Goal: Task Accomplishment & Management: Manage account settings

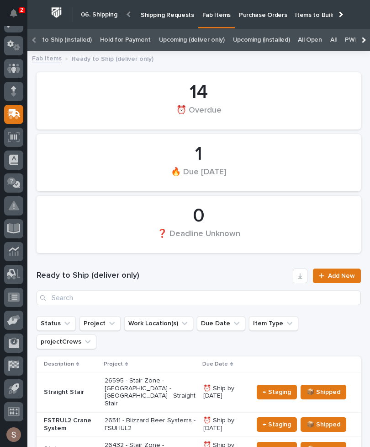
scroll to position [0, 108]
click at [333, 38] on link "All" at bounding box center [336, 39] width 6 height 21
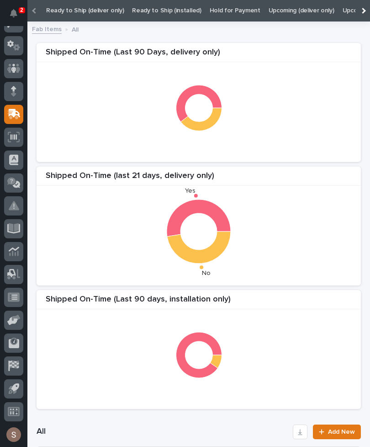
click at [104, 9] on link "Ready to Ship (deliver only)" at bounding box center [85, 10] width 78 height 21
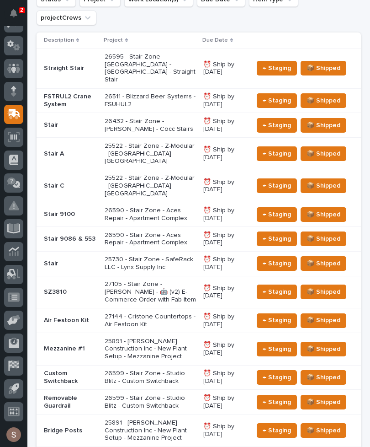
scroll to position [324, 0]
click at [166, 370] on p "26599 - Stair Zone - Studio Blitz - Custom Switchback" at bounding box center [150, 378] width 91 height 16
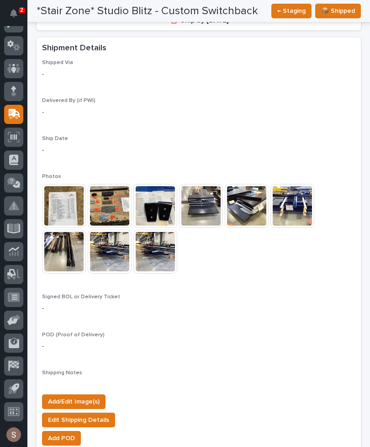
scroll to position [698, 0]
click at [98, 396] on span "Add/Edit Image(s)" at bounding box center [74, 401] width 52 height 11
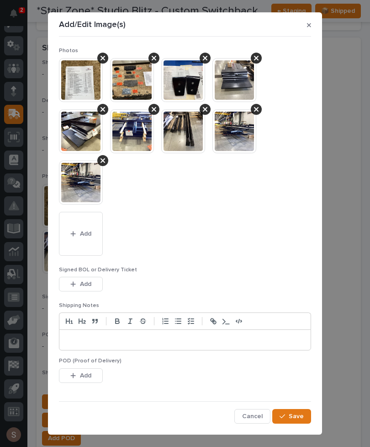
click at [90, 243] on button "Add" at bounding box center [81, 234] width 44 height 44
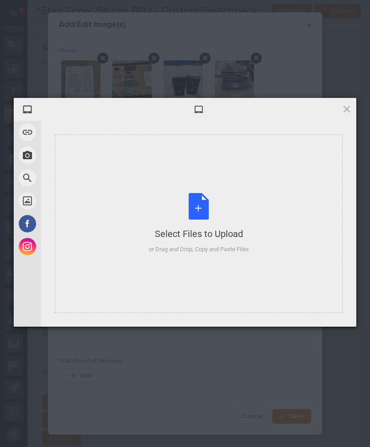
click at [194, 201] on div "Select Files to Upload or Drag and Drop, Copy and Paste Files" at bounding box center [199, 223] width 100 height 61
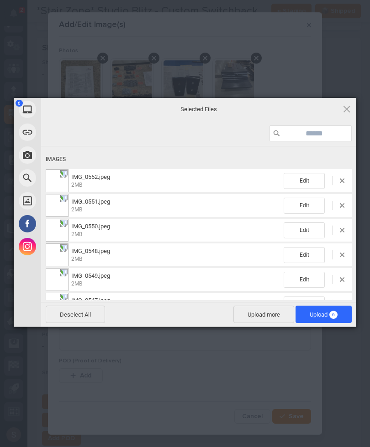
click at [263, 313] on span "Upload more" at bounding box center [264, 314] width 61 height 17
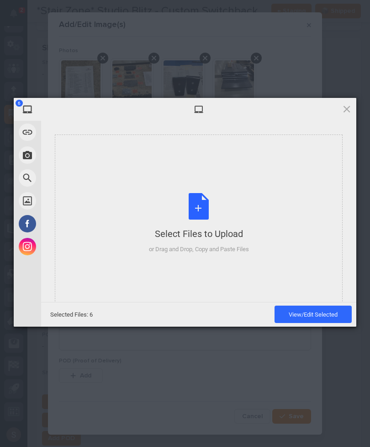
click at [222, 211] on div "Select Files to Upload or Drag and Drop, Copy and Paste Files" at bounding box center [199, 223] width 100 height 61
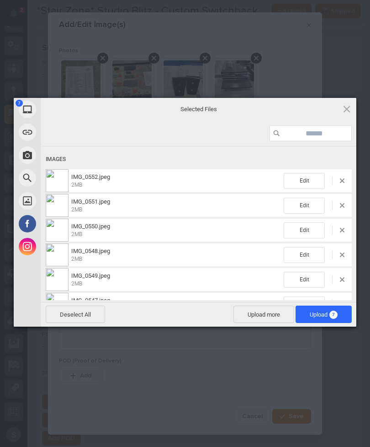
click at [337, 315] on span "7" at bounding box center [334, 315] width 8 height 8
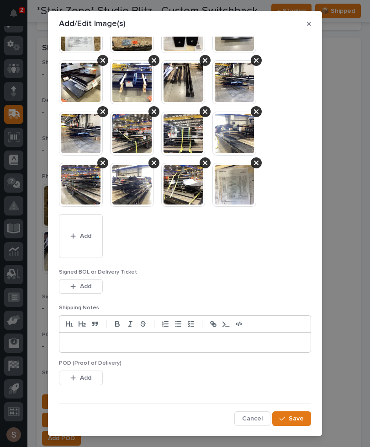
scroll to position [48, 0]
click at [297, 415] on span "Save" at bounding box center [296, 418] width 15 height 8
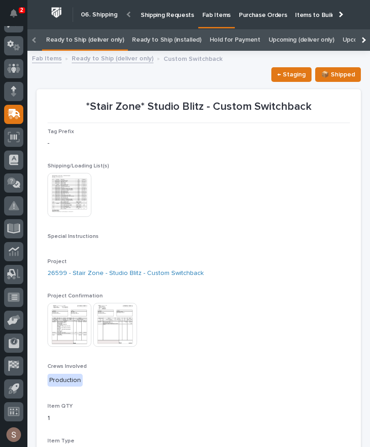
scroll to position [0, 0]
click at [215, 18] on p "Fab Items" at bounding box center [217, 9] width 28 height 19
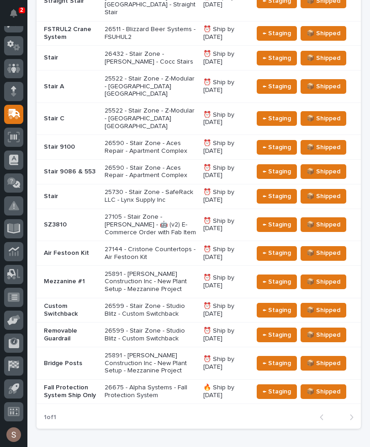
scroll to position [391, 0]
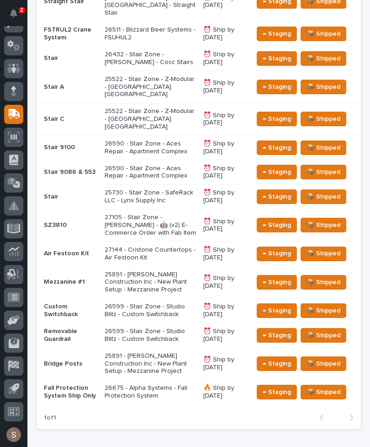
click at [87, 327] on p "Removable Guardrail" at bounding box center [71, 335] width 54 height 16
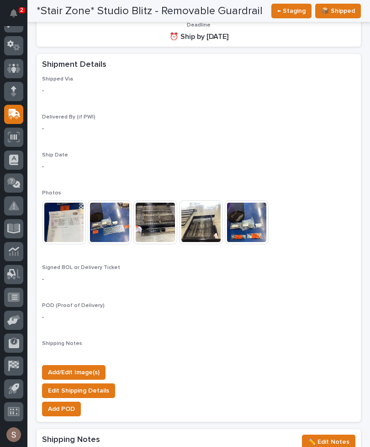
scroll to position [681, 0]
click at [92, 367] on span "Add/Edit Image(s)" at bounding box center [74, 372] width 52 height 11
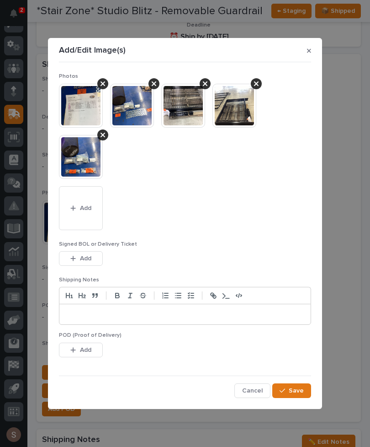
click at [87, 218] on button "Add" at bounding box center [81, 208] width 44 height 44
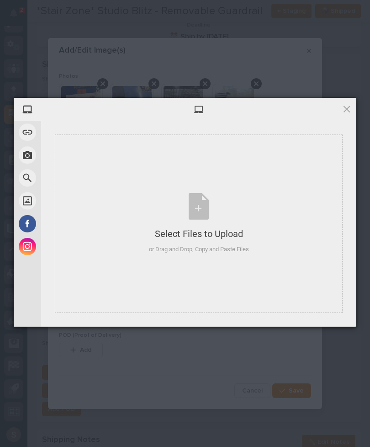
click at [174, 215] on div "Select Files to Upload or Drag and Drop, Copy and Paste Files" at bounding box center [199, 223] width 100 height 61
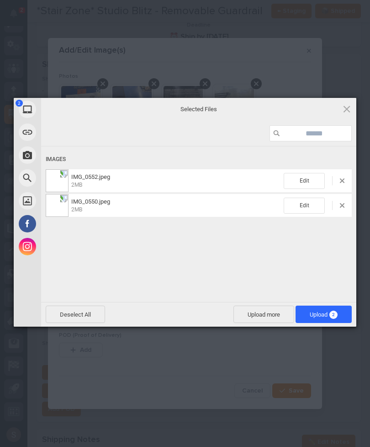
click at [275, 312] on span "Upload more" at bounding box center [264, 314] width 61 height 17
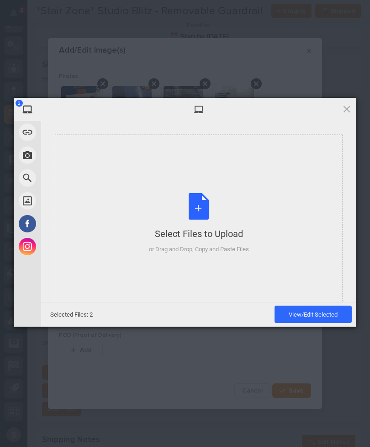
click at [243, 210] on div "Select Files to Upload or Drag and Drop, Copy and Paste Files" at bounding box center [199, 223] width 100 height 61
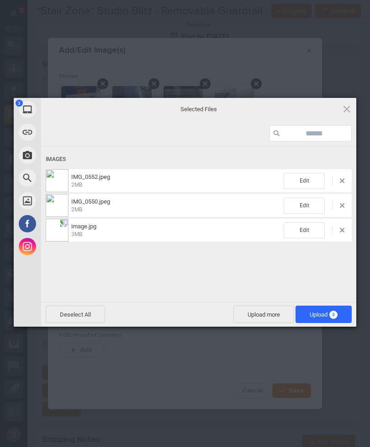
click at [329, 316] on span "Upload 3" at bounding box center [324, 314] width 28 height 7
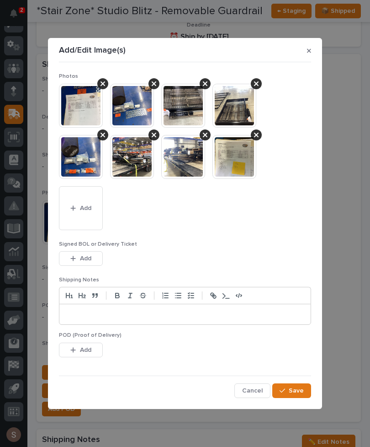
click at [301, 389] on span "Save" at bounding box center [296, 390] width 15 height 8
